Goal: Information Seeking & Learning: Learn about a topic

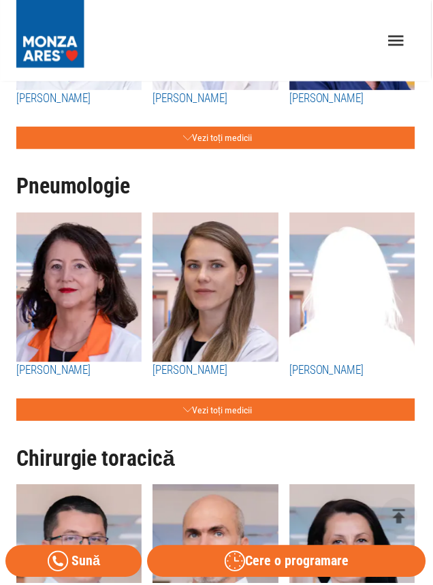
scroll to position [5664, 0]
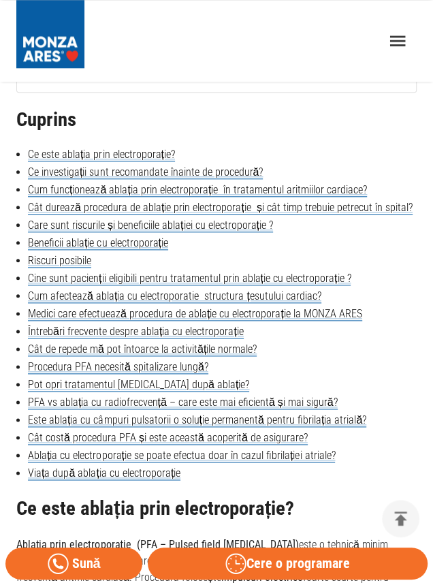
scroll to position [374, 0]
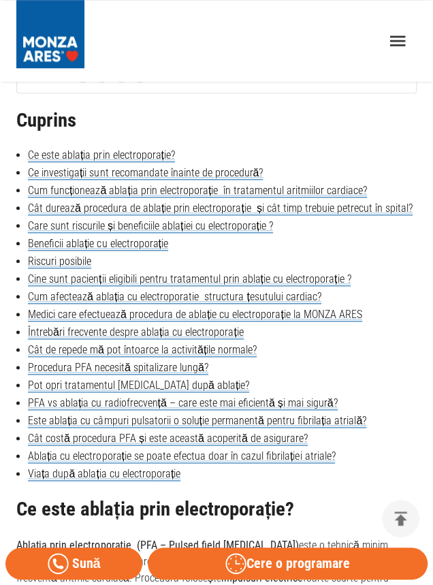
click at [223, 330] on link "Întrebări frecvente despre ablația cu electroporație" at bounding box center [136, 332] width 216 height 14
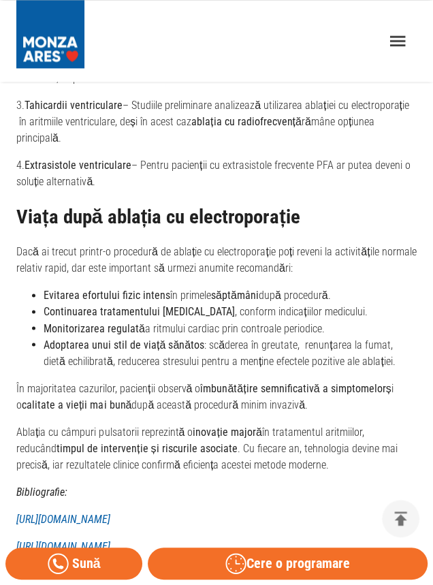
scroll to position [4216, 0]
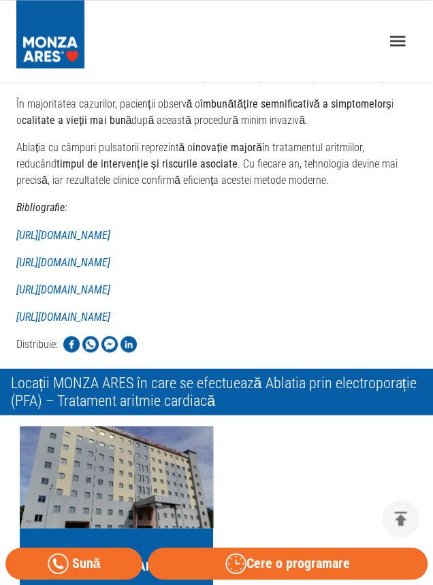
scroll to position [4328, 0]
